Goal: Find specific page/section: Find specific page/section

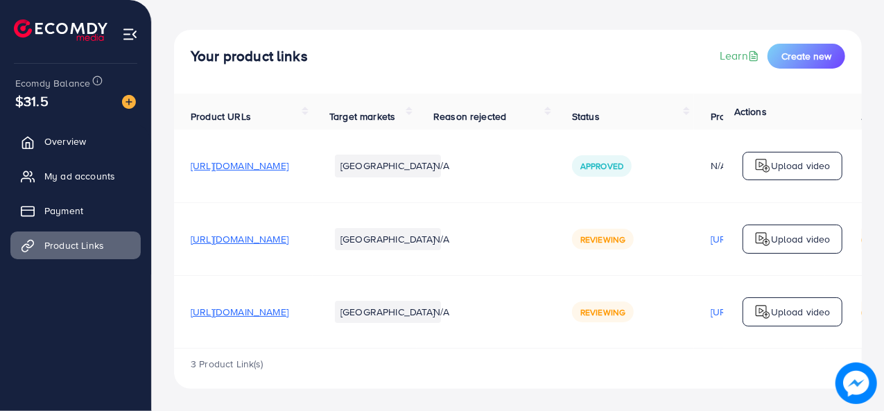
scroll to position [62, 0]
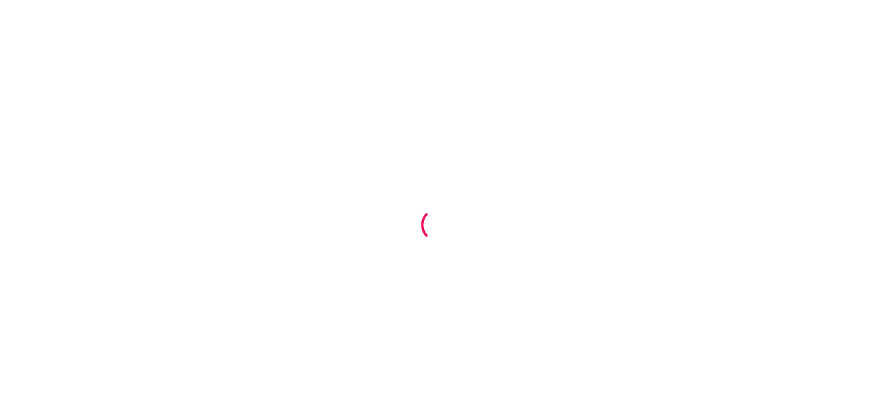
click at [168, 107] on div at bounding box center [443, 205] width 887 height 411
click at [587, 70] on div at bounding box center [443, 205] width 887 height 411
